Goal: Information Seeking & Learning: Learn about a topic

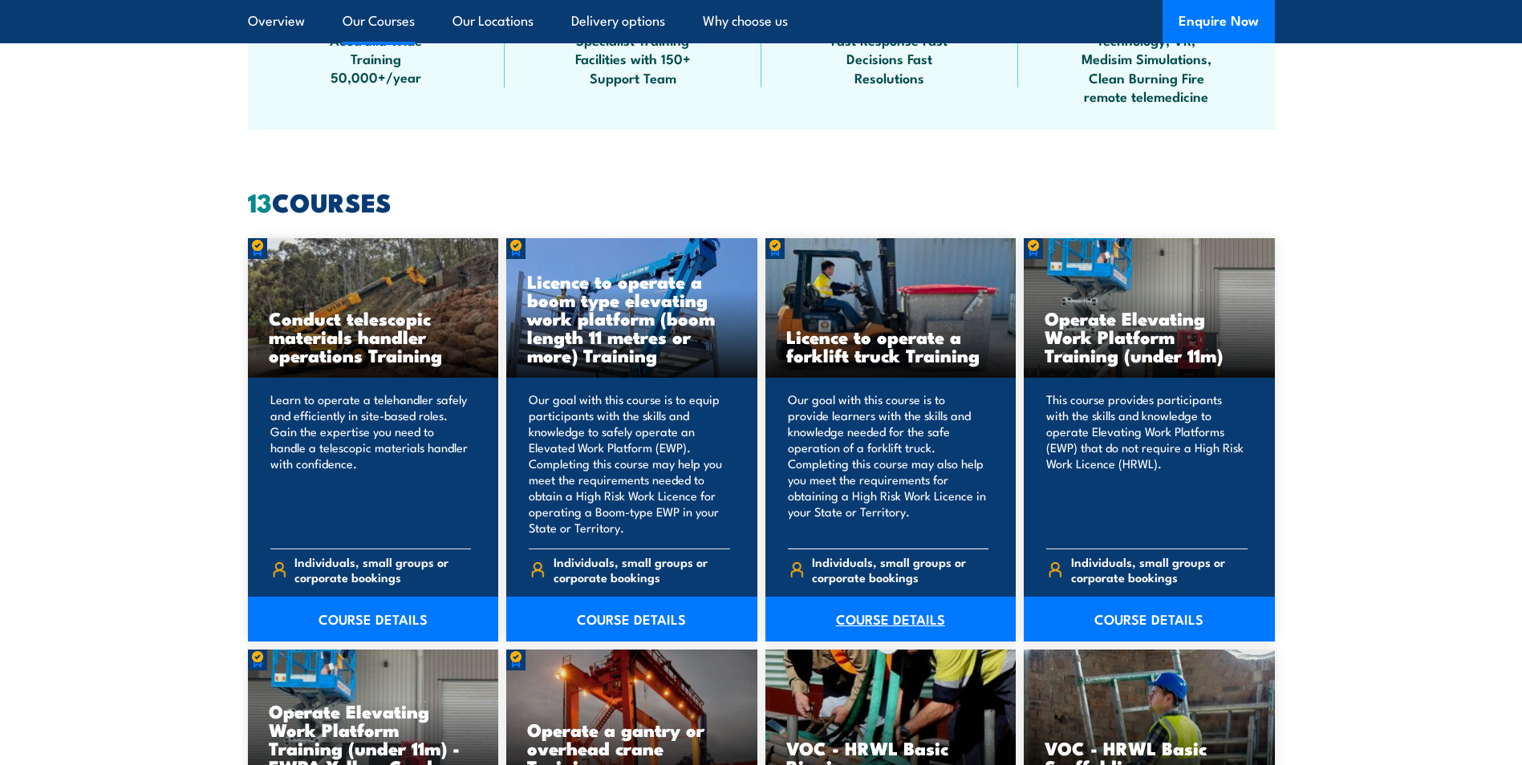
scroll to position [1123, 0]
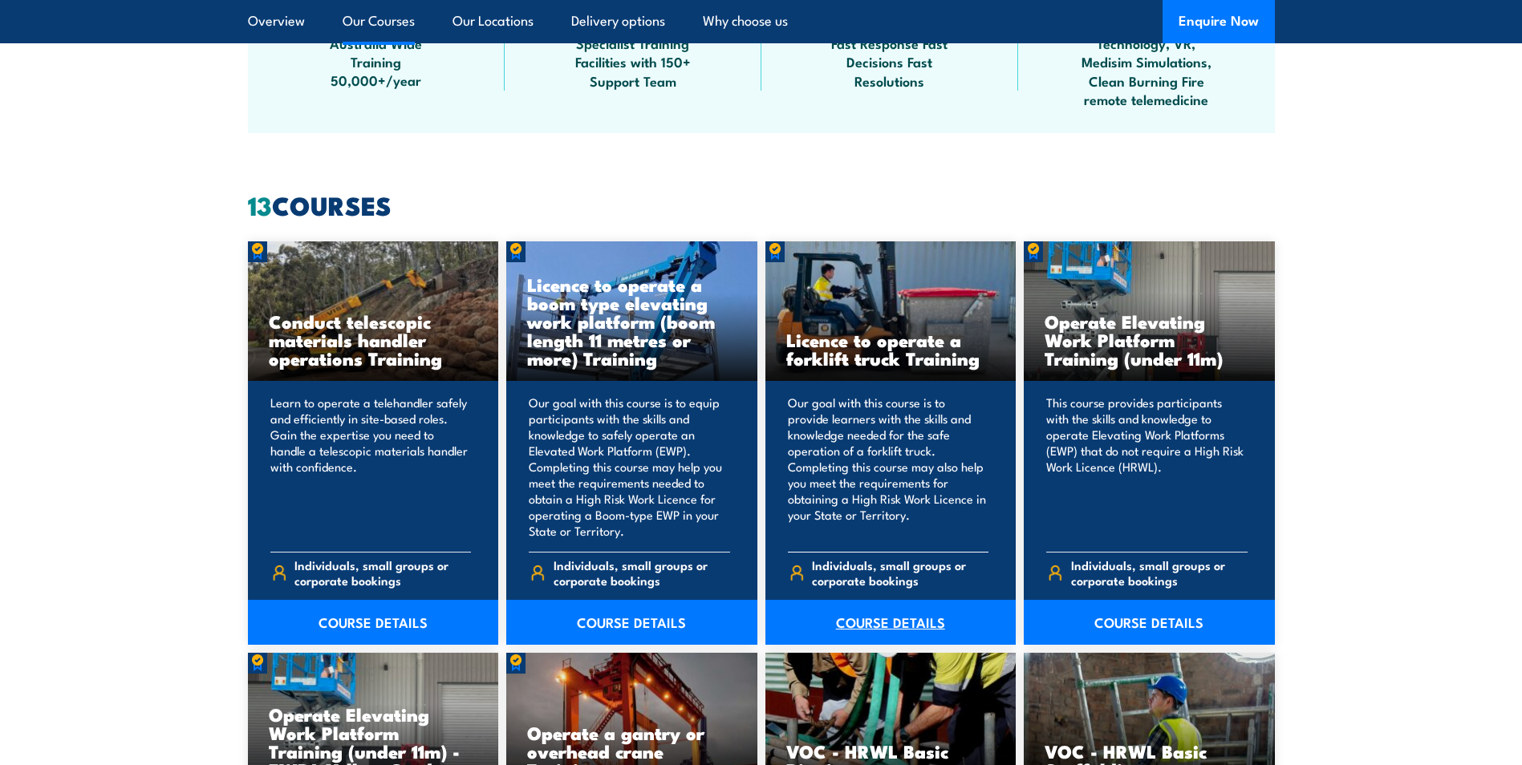
click at [901, 615] on link "COURSE DETAILS" at bounding box center [890, 622] width 251 height 45
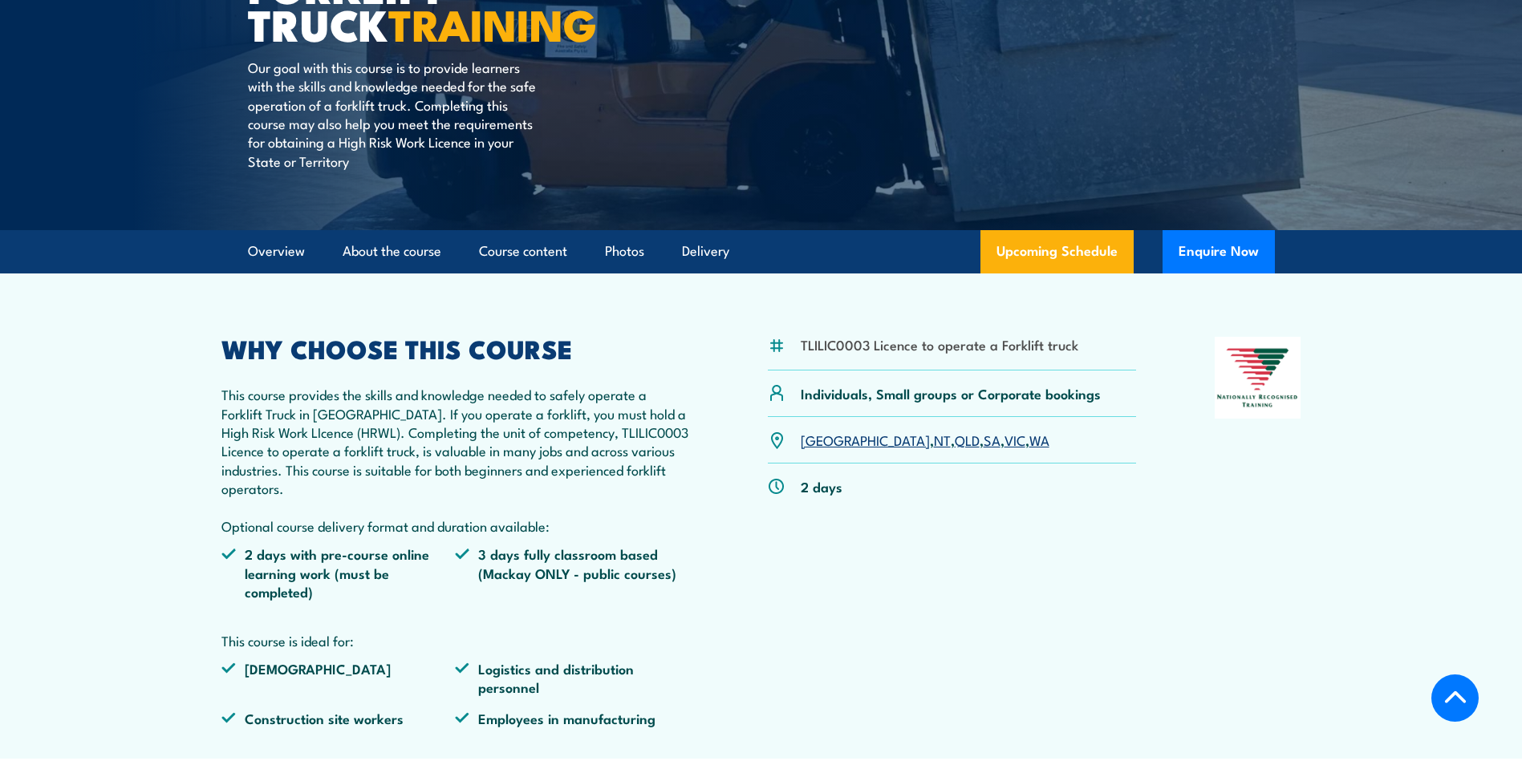
scroll to position [321, 0]
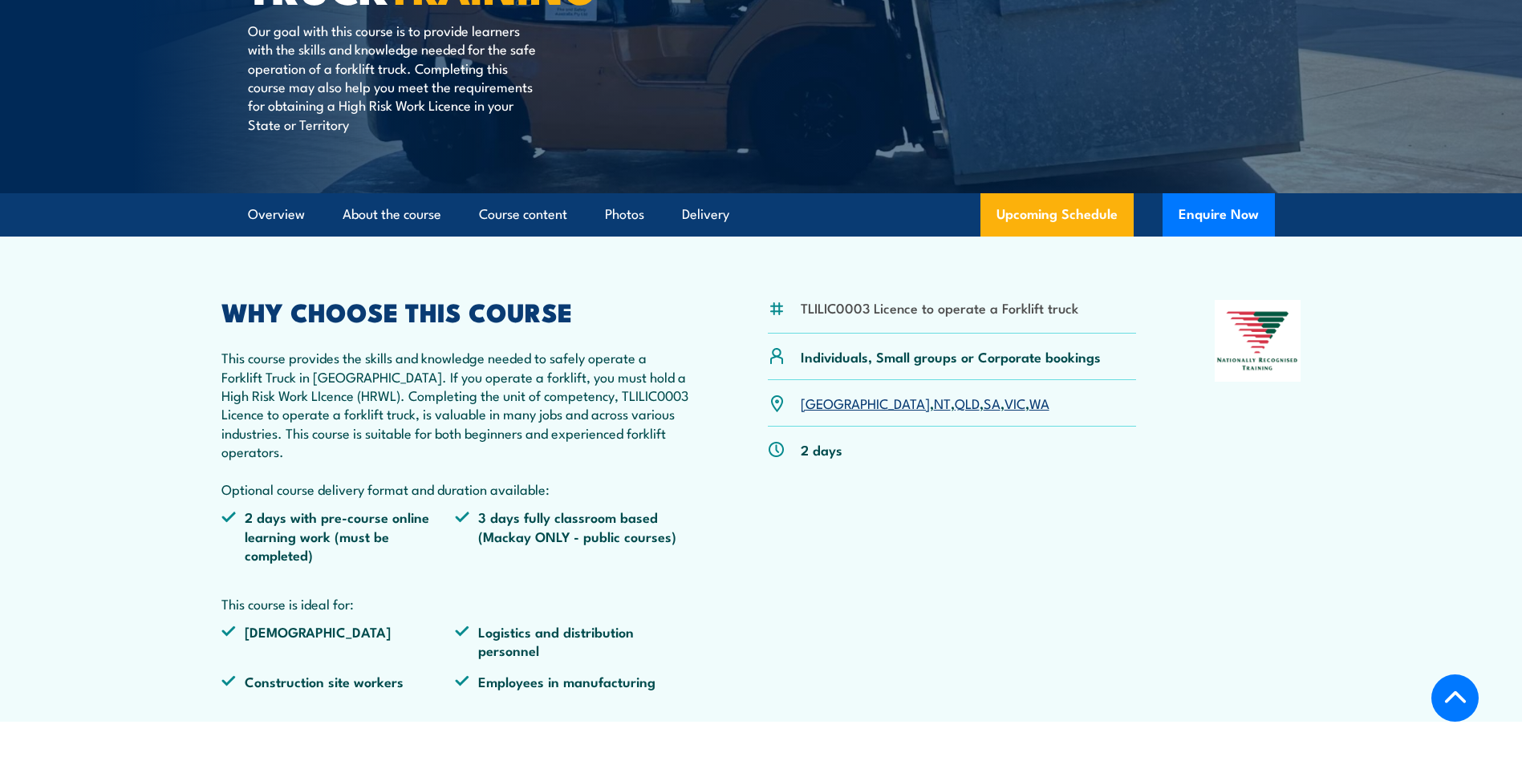
click at [814, 399] on link "[GEOGRAPHIC_DATA]" at bounding box center [865, 402] width 129 height 19
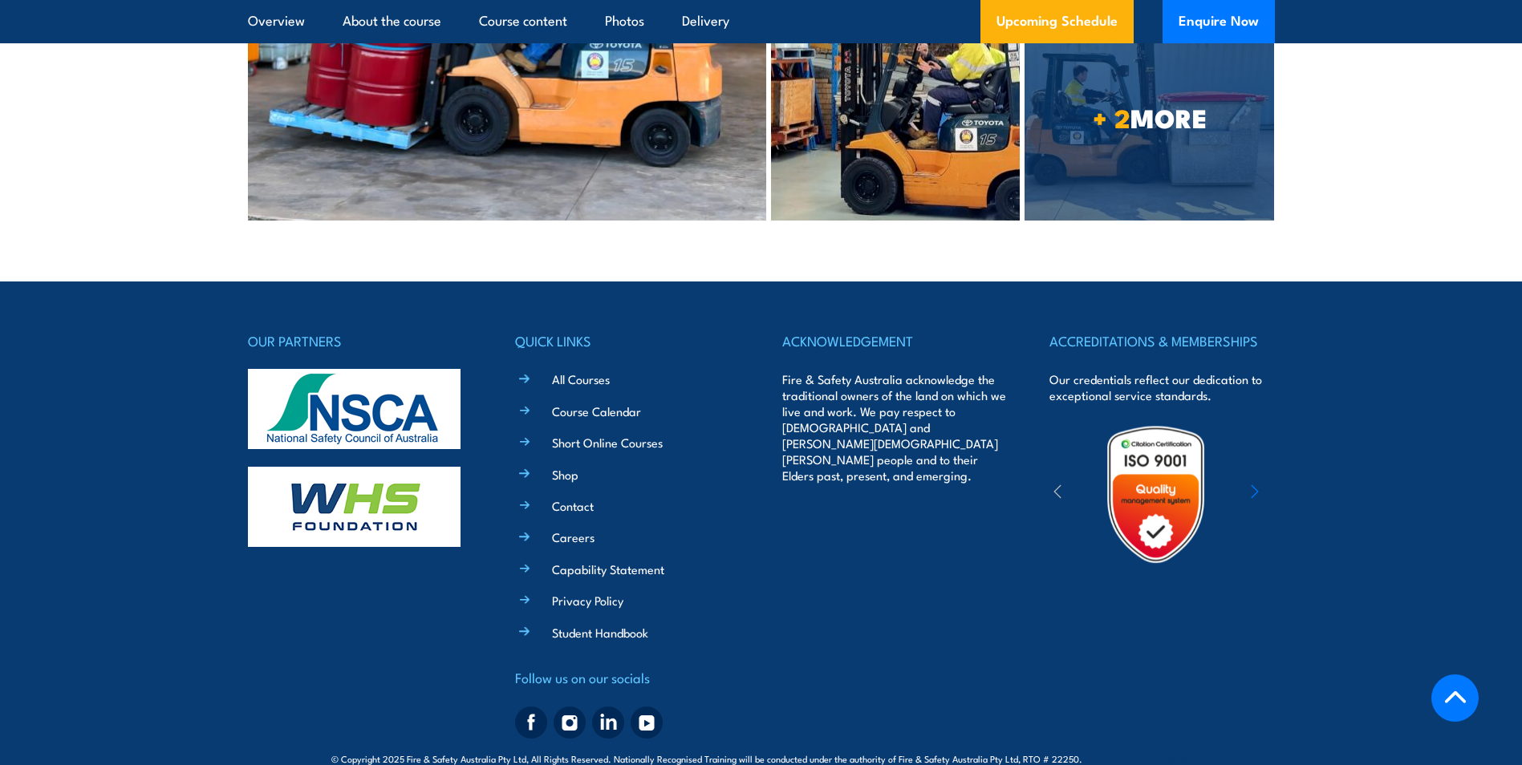
scroll to position [4067, 0]
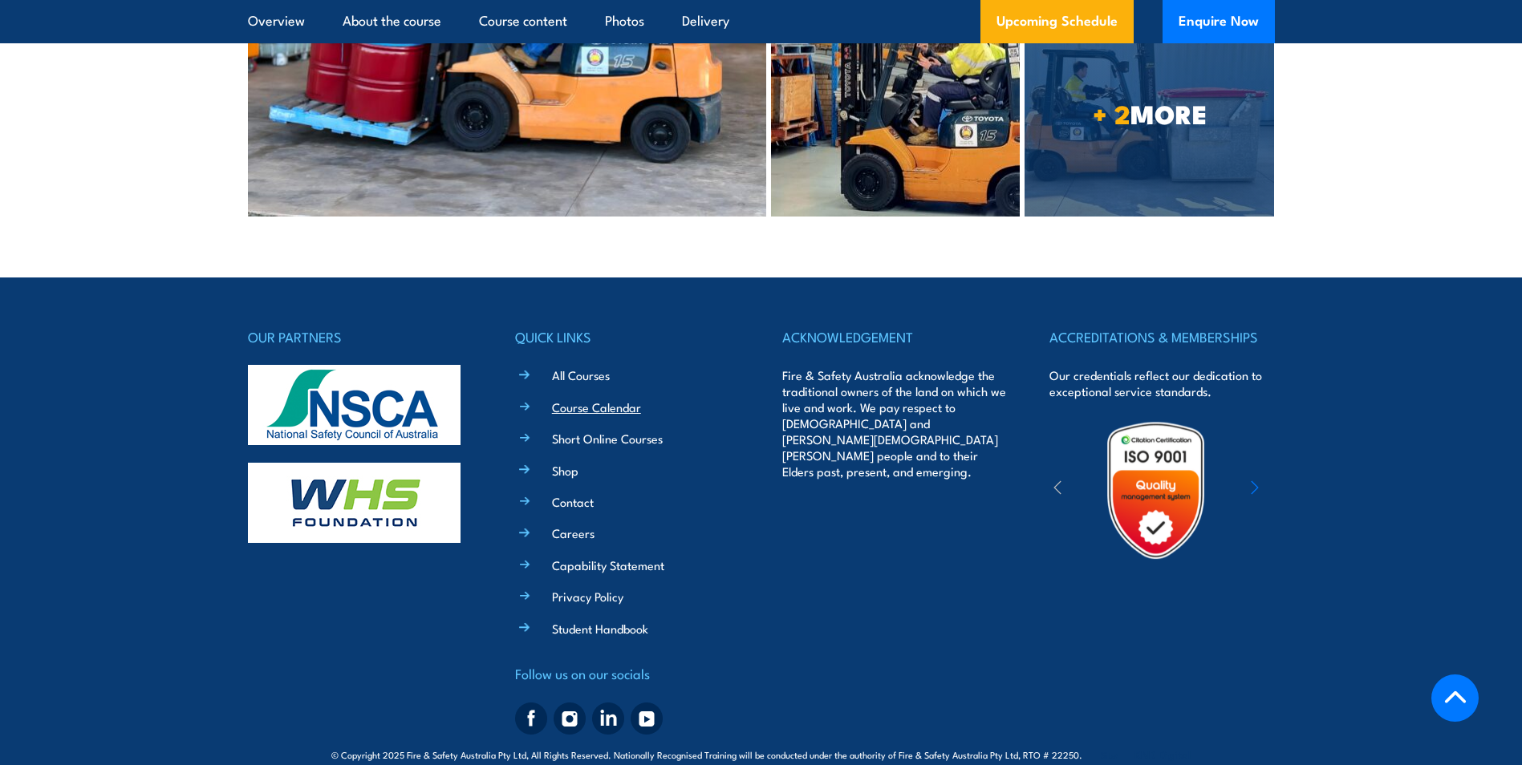
click at [563, 399] on link "Course Calendar" at bounding box center [596, 407] width 89 height 17
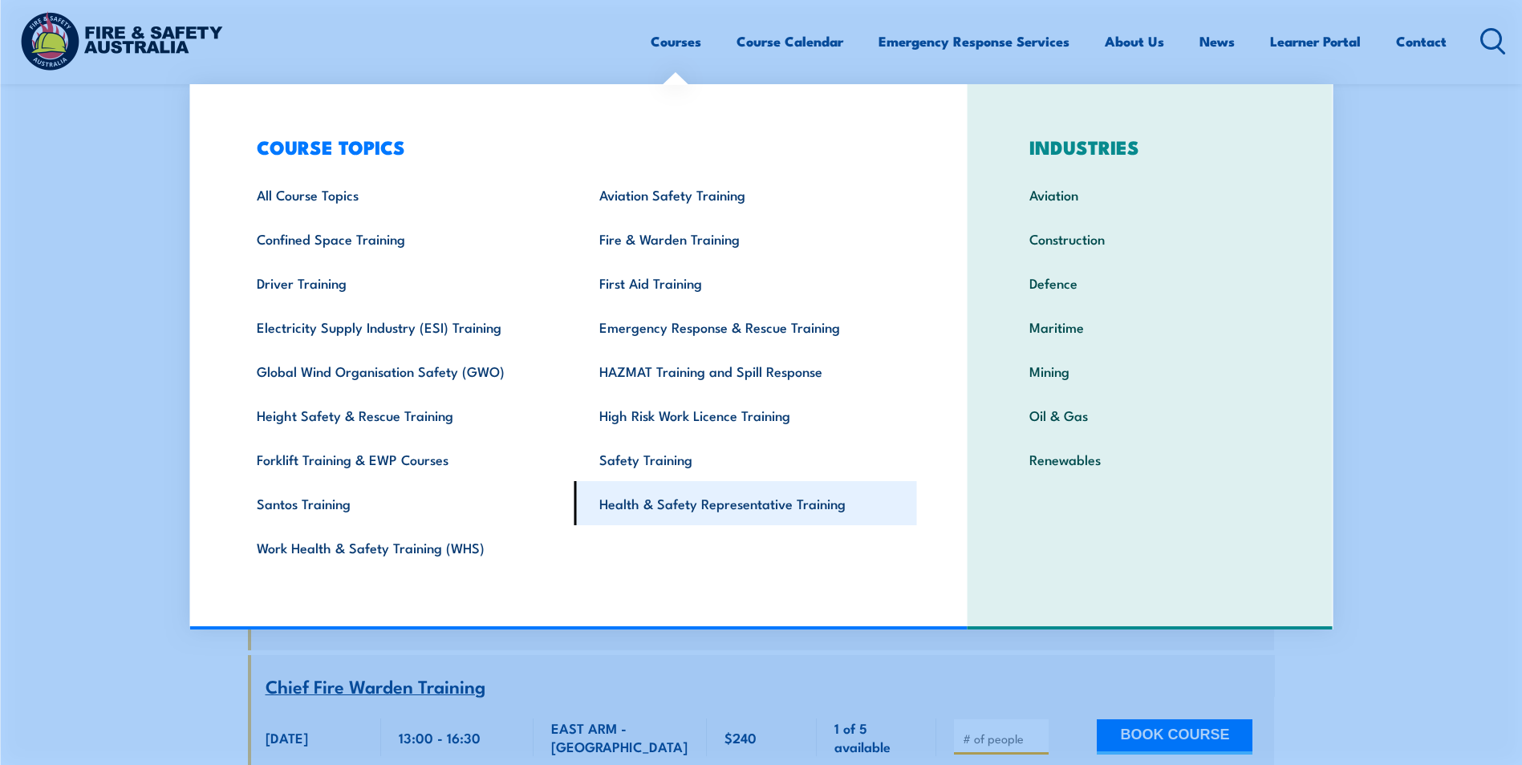
scroll to position [10430, 0]
